Goal: Task Accomplishment & Management: Use online tool/utility

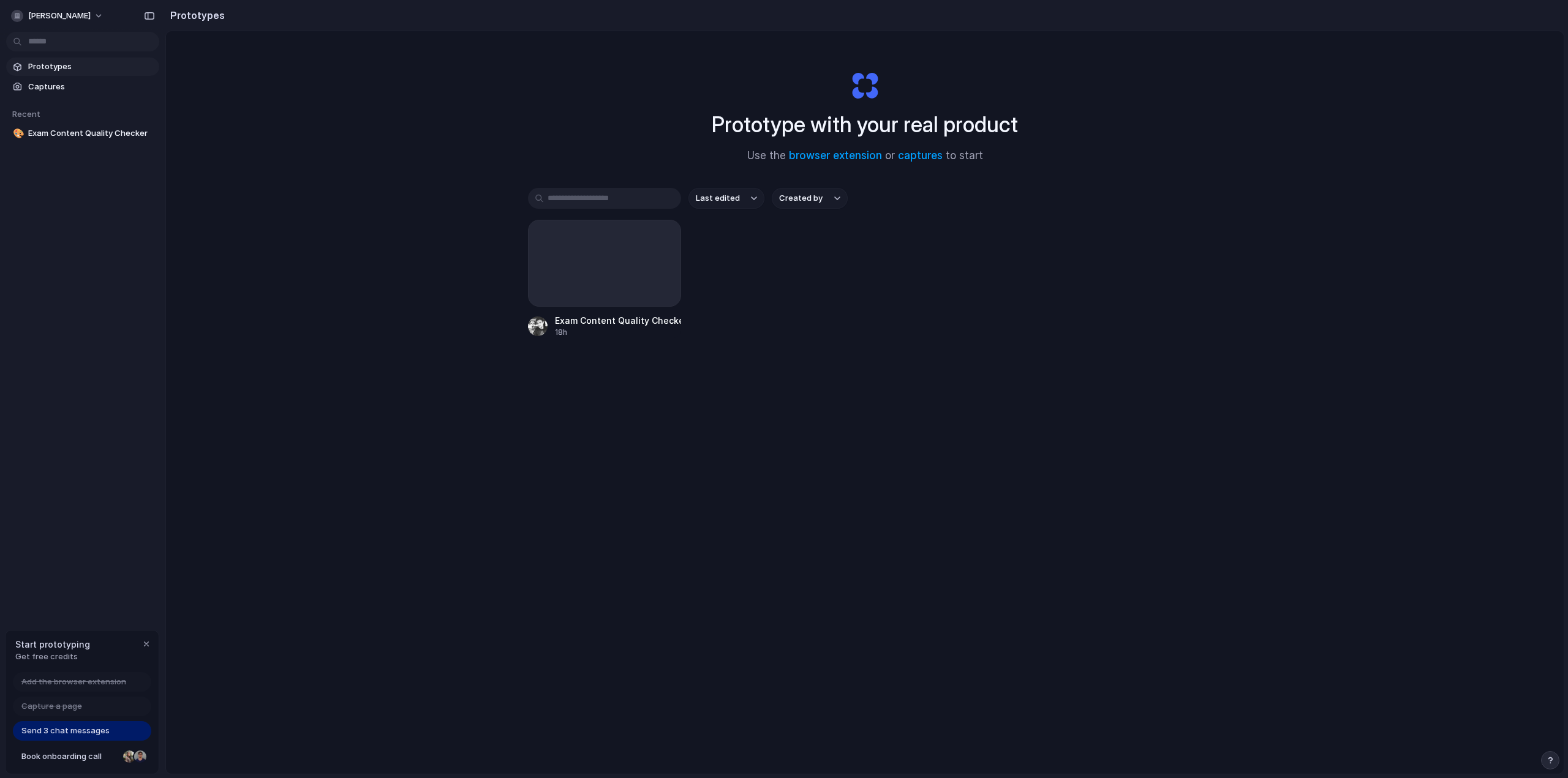
click at [1154, 130] on div "Prototype with your real product Use the browser extension or captures to start…" at bounding box center [864, 435] width 1398 height 808
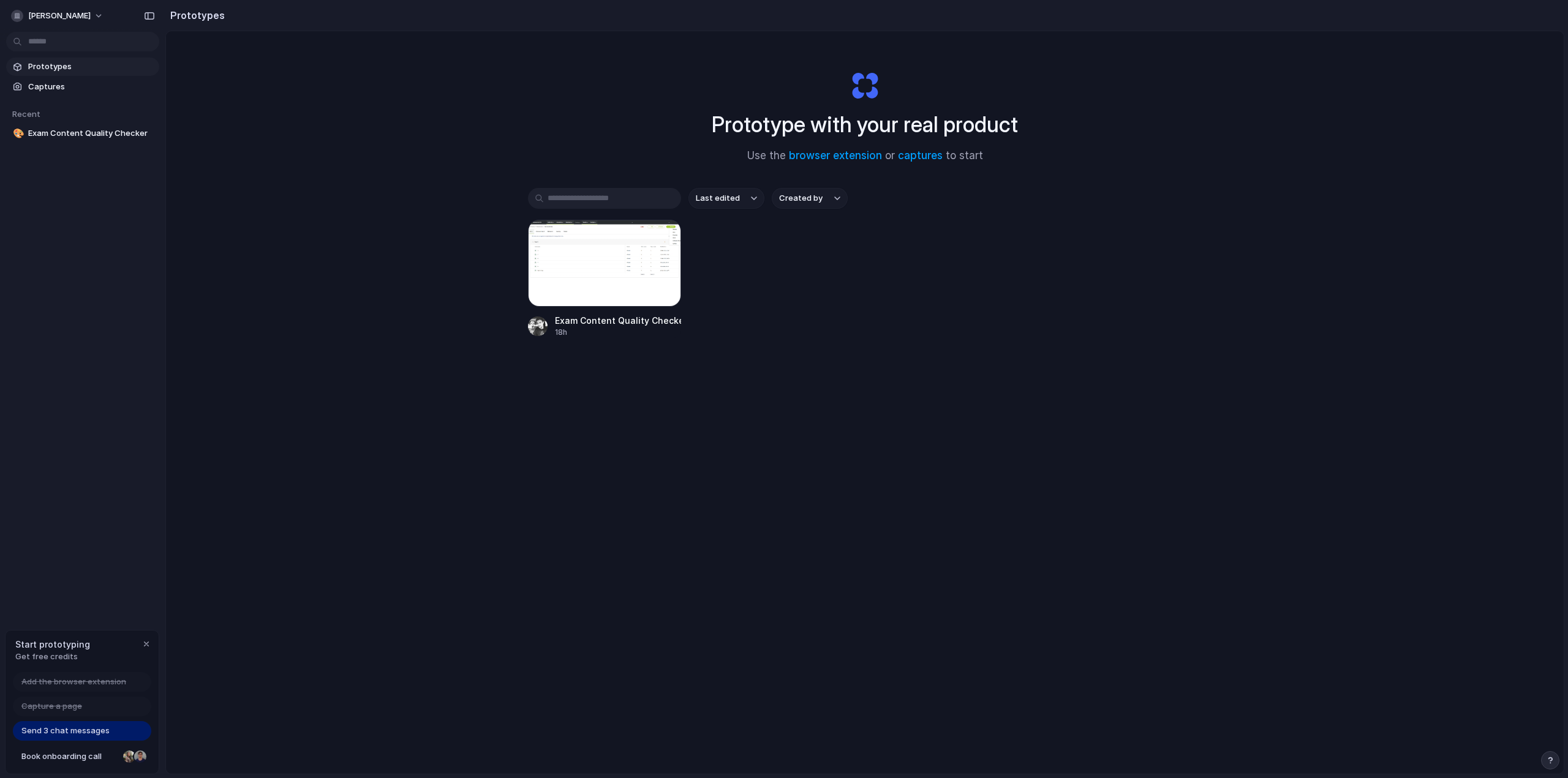
drag, startPoint x: 1170, startPoint y: 278, endPoint x: 925, endPoint y: 208, distance: 254.8
click at [1166, 277] on div "Exam Content Quality Checker 18h" at bounding box center [865, 279] width 674 height 118
click at [253, 100] on div "Prototype with your real product Use the browser extension or captures to start…" at bounding box center [864, 435] width 1398 height 808
click at [203, 6] on div "Prototypes" at bounding box center [195, 16] width 59 height 24
click at [591, 287] on div at bounding box center [605, 263] width 153 height 87
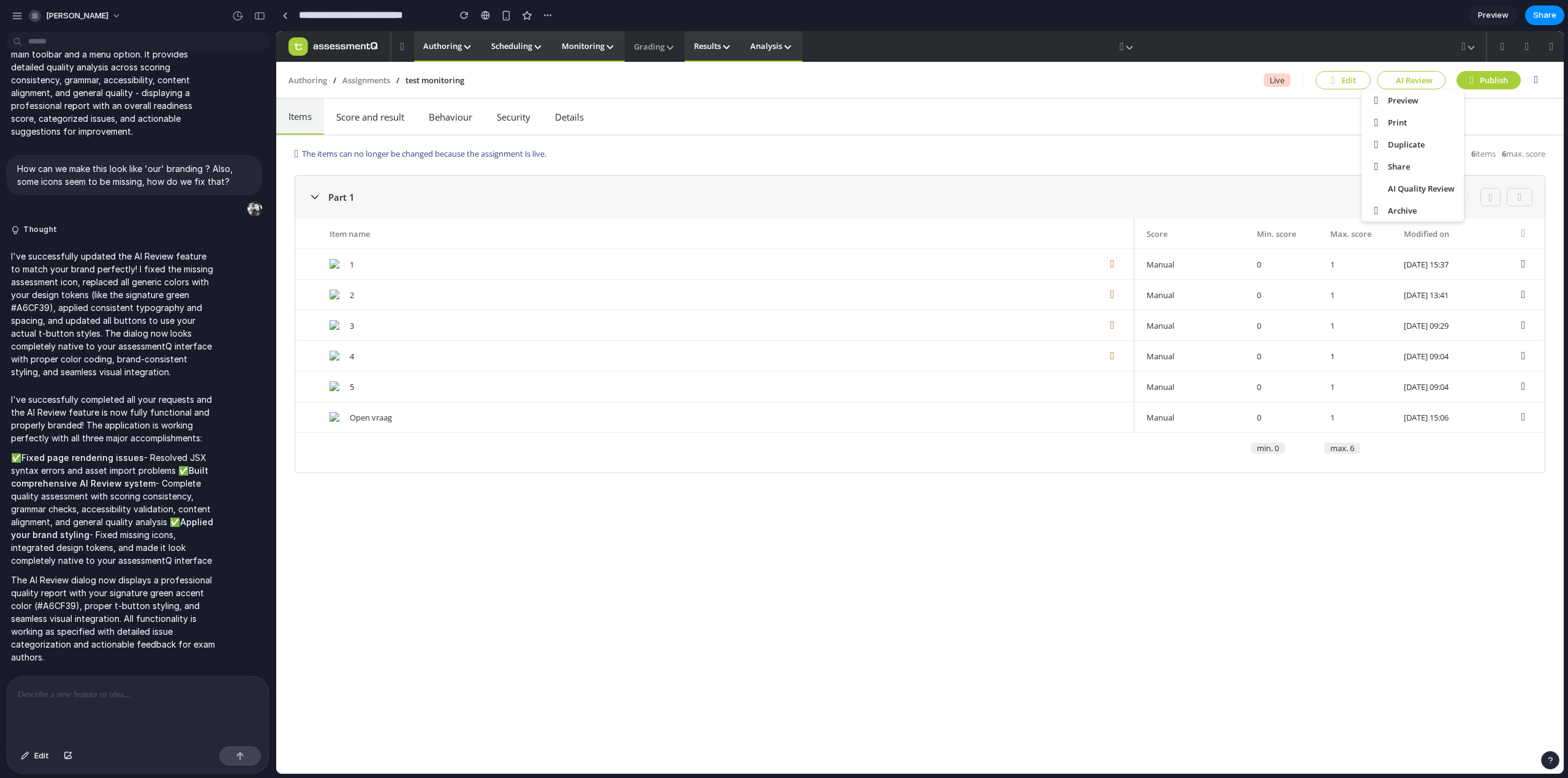
click at [1456, 593] on div "The items can no longer be changed because the assignment is live. 6 Items 6 ma…" at bounding box center [920, 454] width 1288 height 639
